Goal: Information Seeking & Learning: Learn about a topic

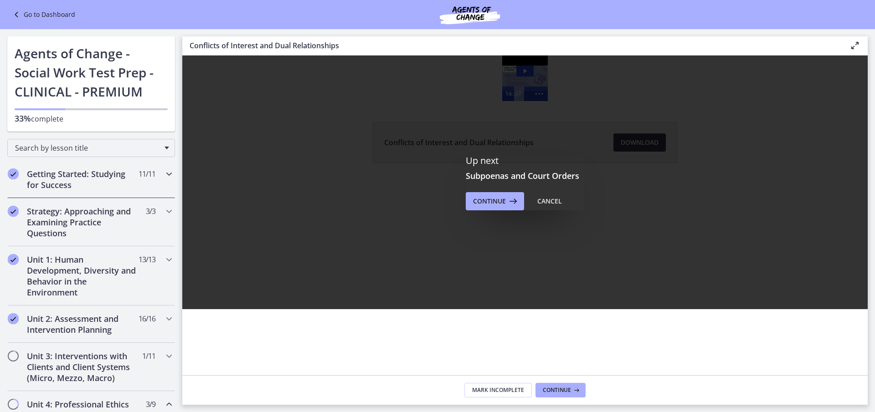
click at [138, 179] on span "11 / 11 Completed" at bounding box center [146, 174] width 17 height 11
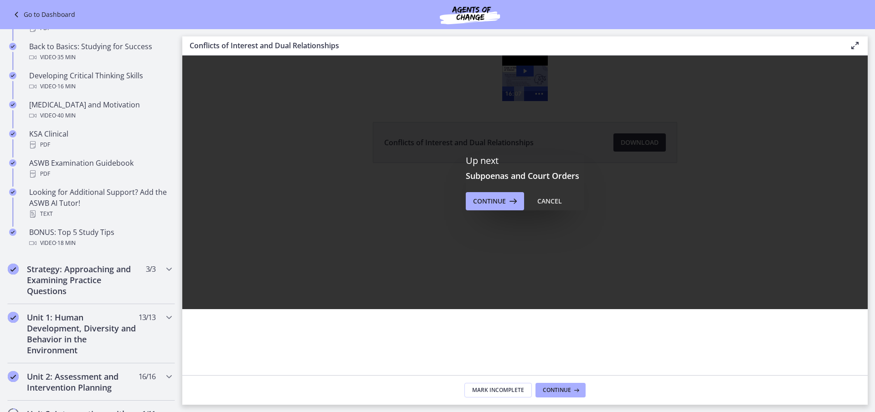
scroll to position [319, 0]
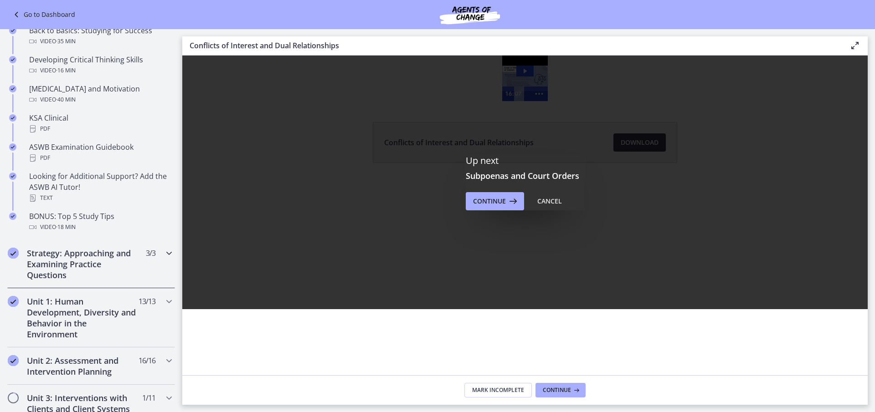
click at [146, 257] on span "3 / 3 Completed" at bounding box center [151, 253] width 10 height 11
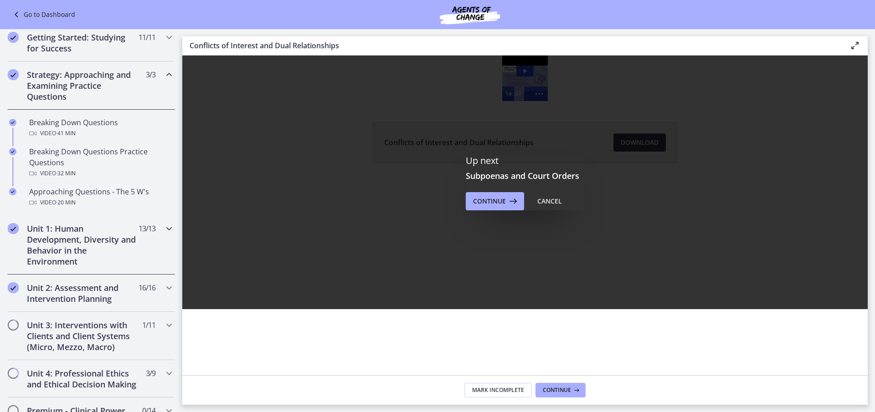
scroll to position [46, 0]
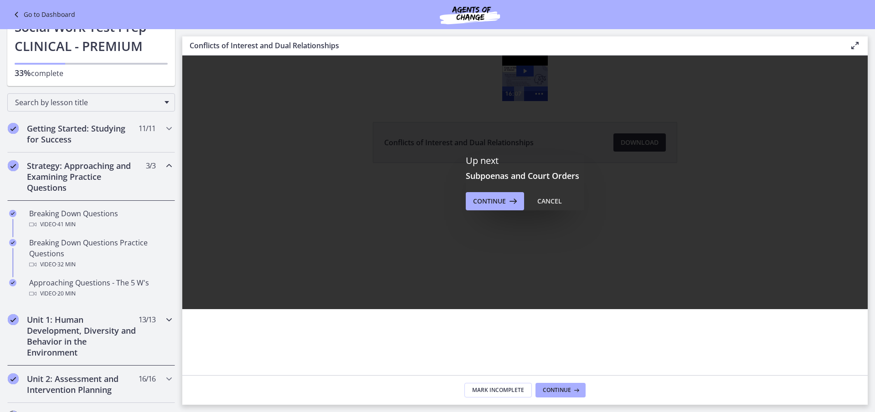
click at [94, 337] on h2 "Unit 1: Human Development, Diversity and Behavior in the Environment" at bounding box center [82, 336] width 111 height 44
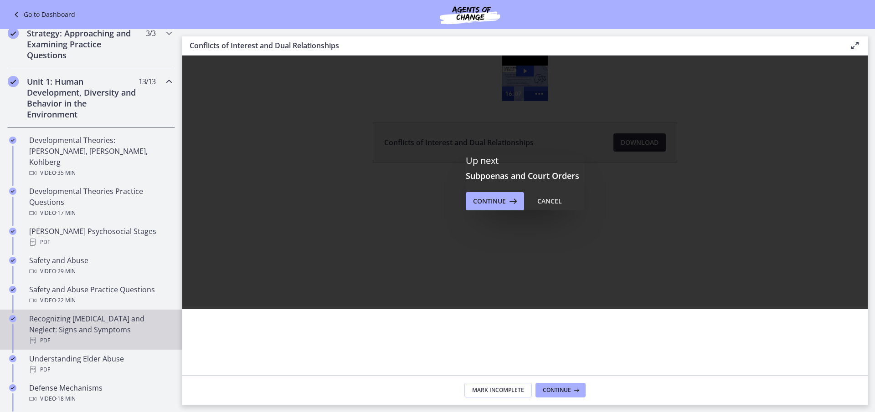
scroll to position [182, 0]
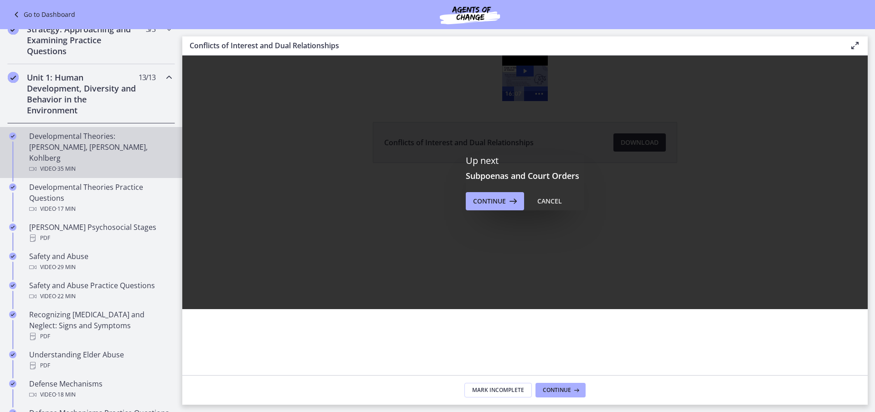
click at [113, 138] on div "Developmental Theories: [PERSON_NAME], [PERSON_NAME], Kohlberg Video · 35 min" at bounding box center [100, 153] width 142 height 44
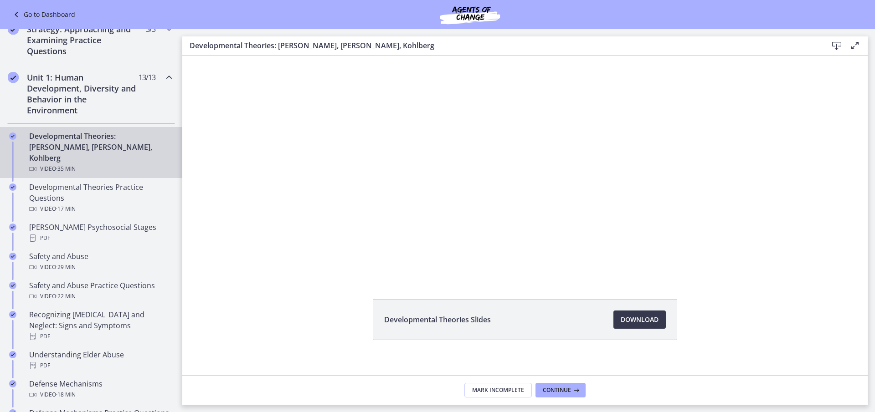
scroll to position [40, 0]
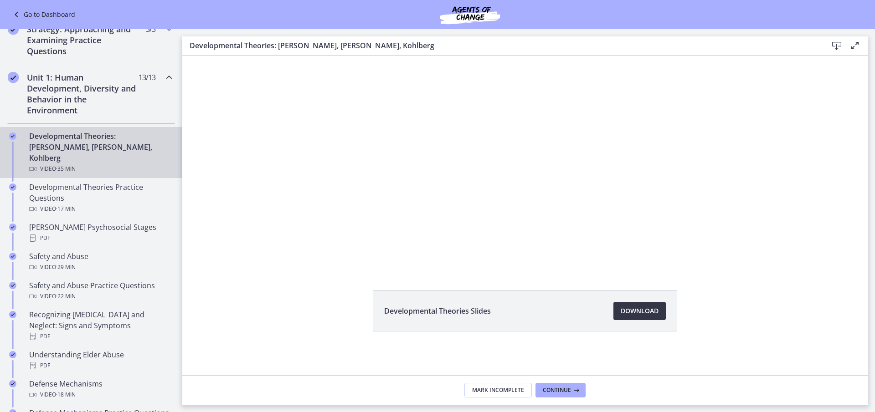
click at [646, 308] on span "Download Opens in a new window" at bounding box center [640, 311] width 38 height 11
click at [560, 389] on span "Continue" at bounding box center [557, 390] width 28 height 7
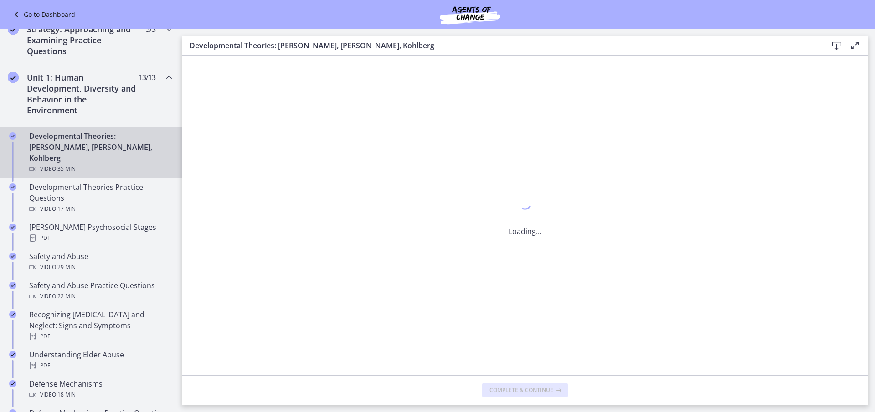
scroll to position [0, 0]
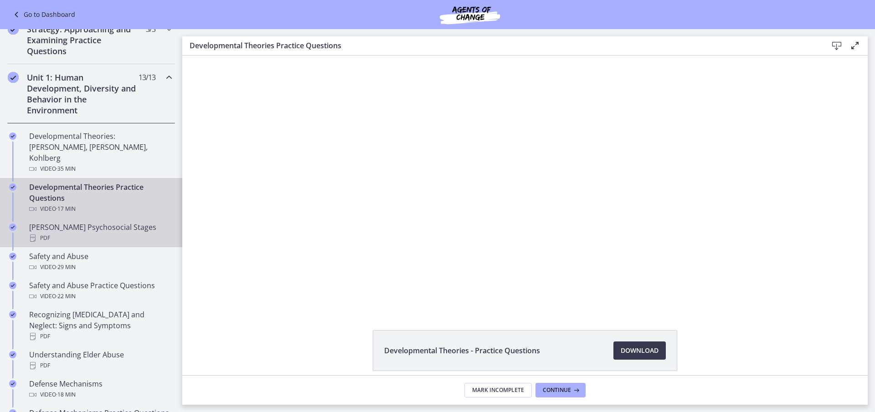
click at [103, 233] on div "PDF" at bounding box center [100, 238] width 142 height 11
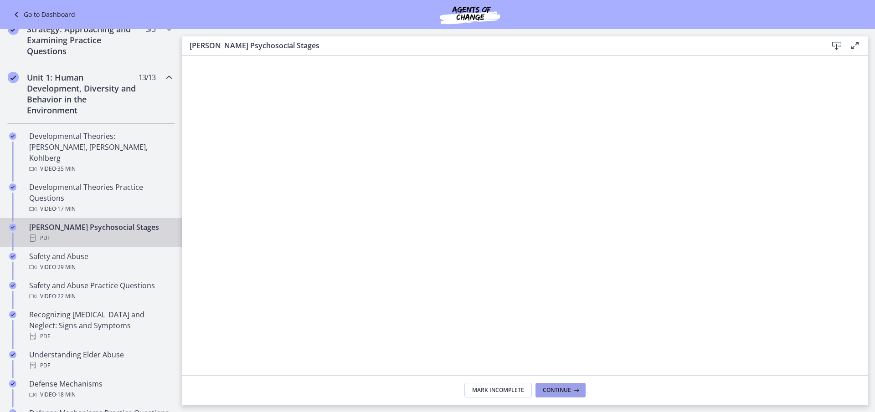
click at [557, 389] on span "Continue" at bounding box center [557, 390] width 28 height 7
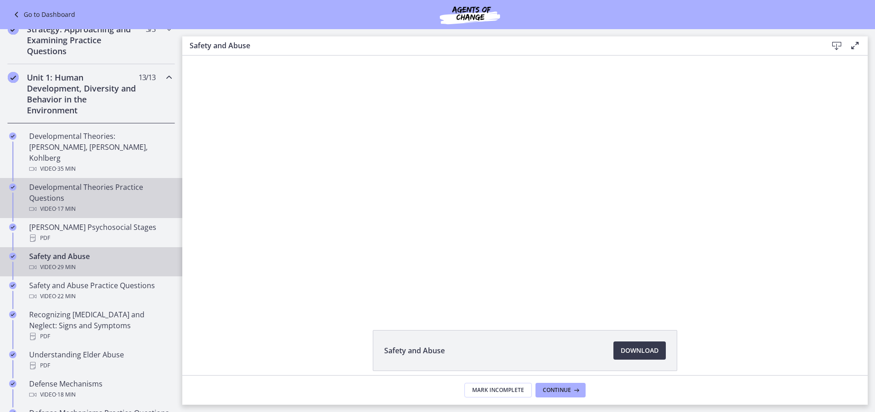
click at [81, 184] on div "Developmental Theories Practice Questions Video · 17 min" at bounding box center [100, 198] width 142 height 33
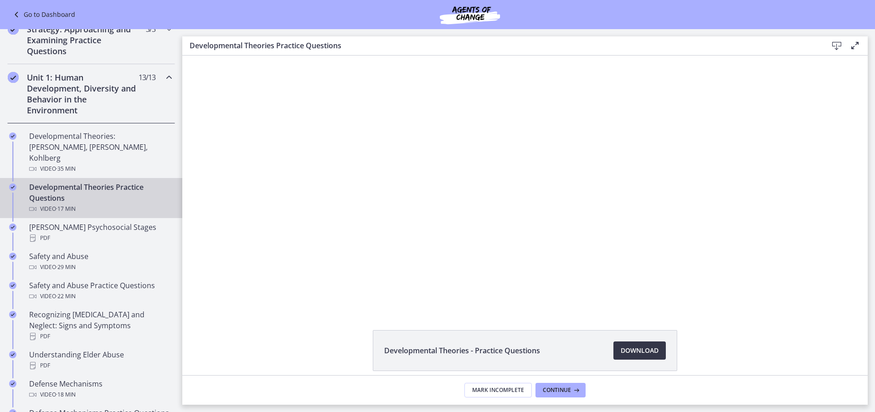
click at [636, 352] on span "Download Opens in a new window" at bounding box center [640, 350] width 38 height 11
